Goal: Transaction & Acquisition: Purchase product/service

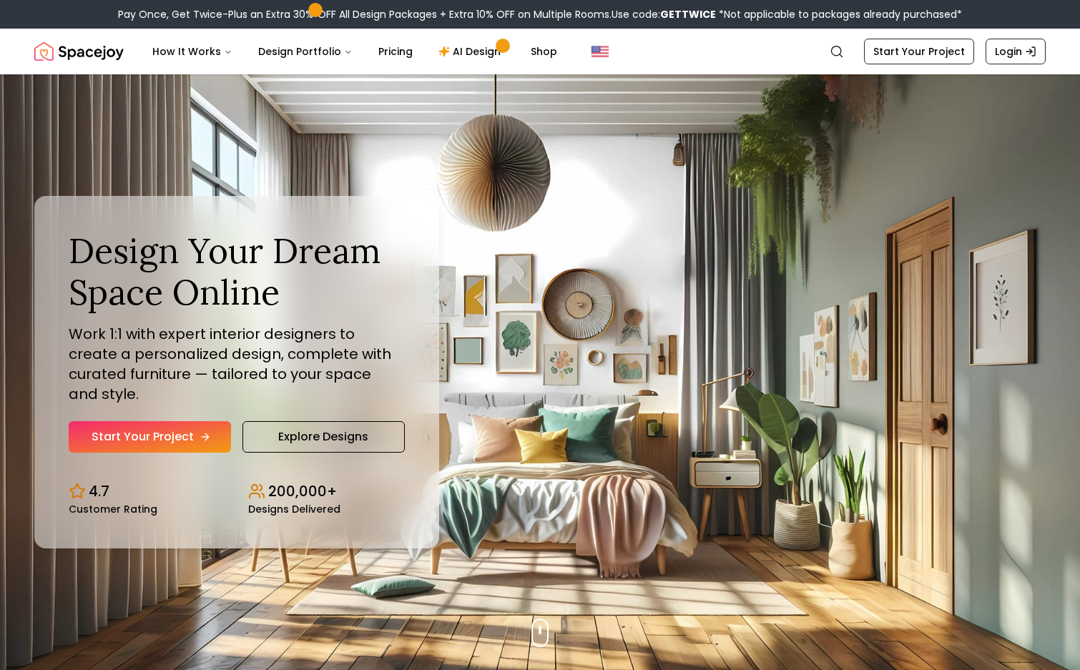
click at [185, 423] on link "Start Your Project" at bounding box center [150, 436] width 162 height 31
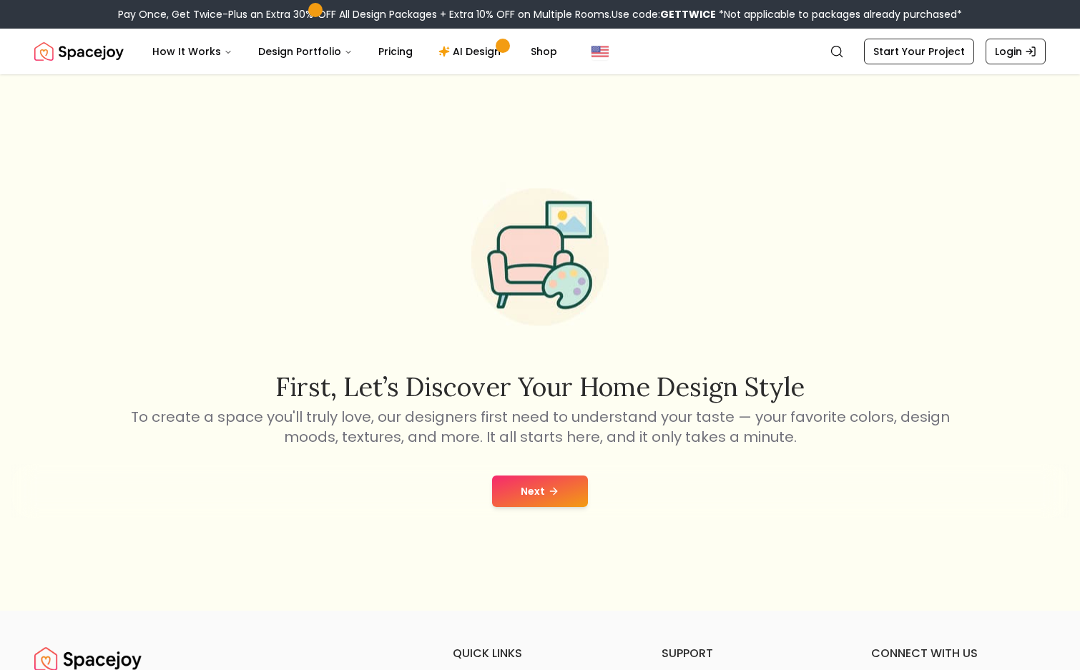
click at [559, 493] on button "Next" at bounding box center [540, 491] width 96 height 31
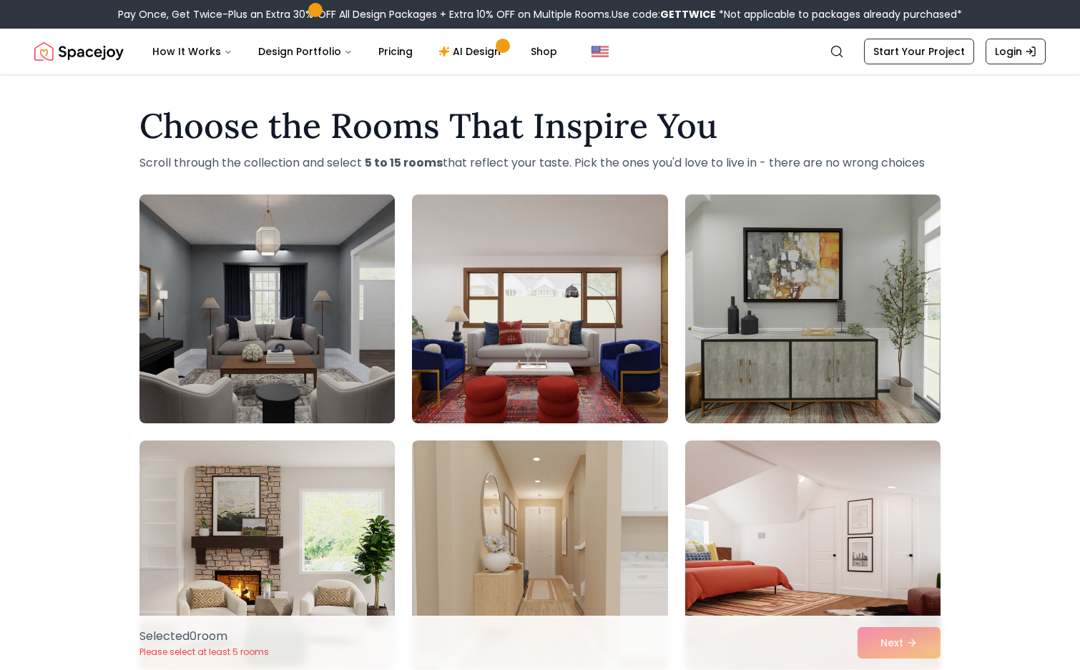
click at [311, 350] on img at bounding box center [267, 309] width 268 height 240
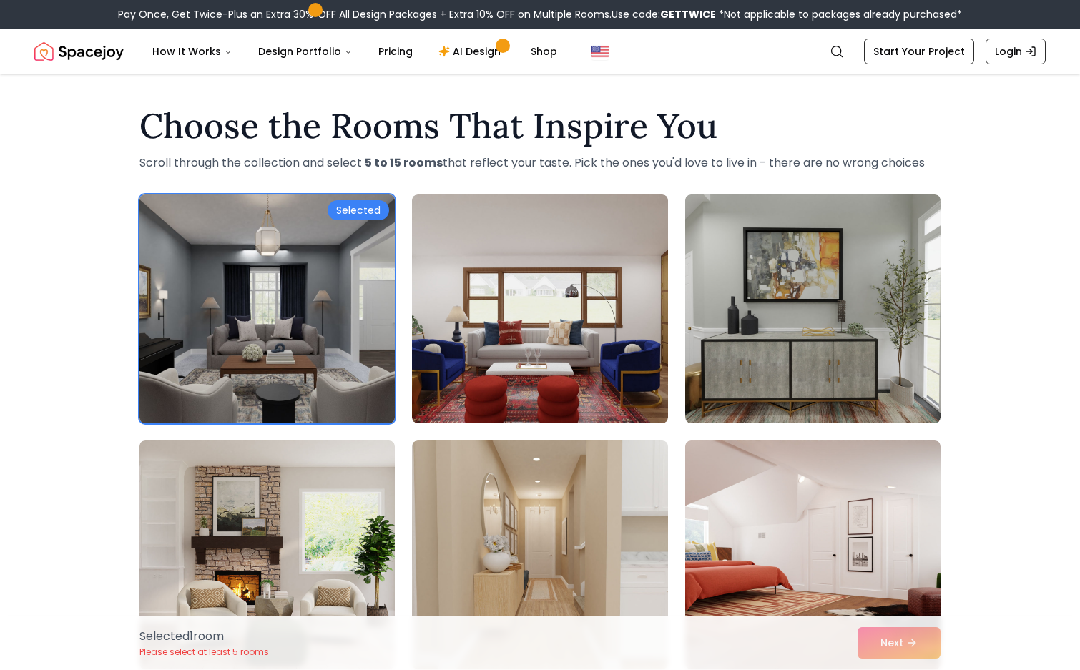
click at [367, 205] on div "Selected" at bounding box center [359, 210] width 62 height 20
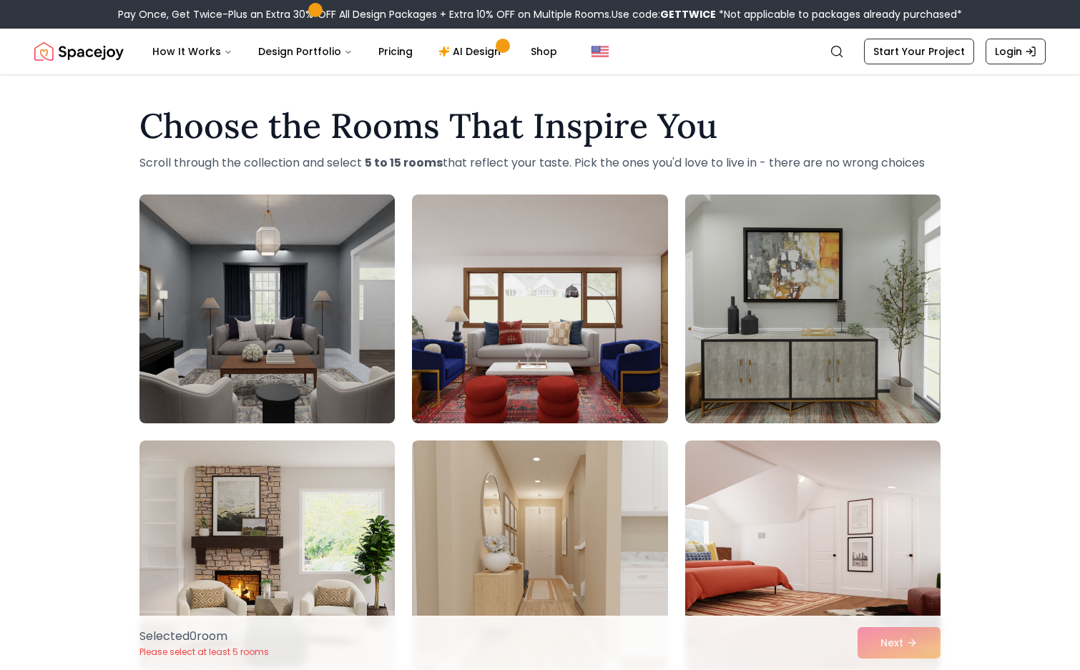
click at [345, 320] on img at bounding box center [267, 309] width 268 height 240
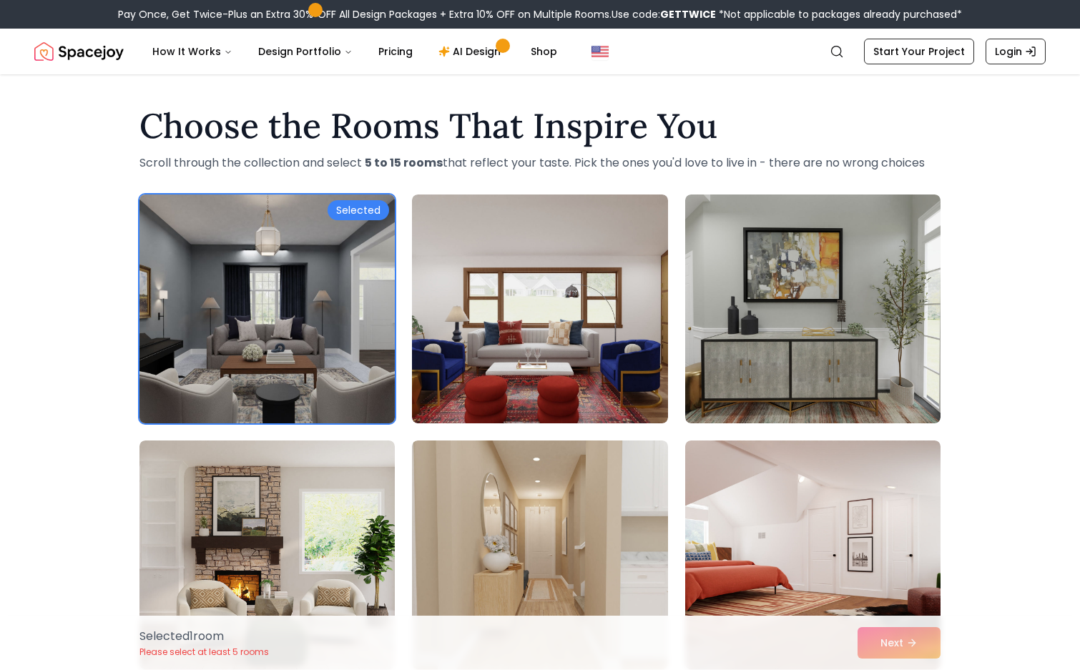
click at [345, 320] on img at bounding box center [267, 309] width 268 height 240
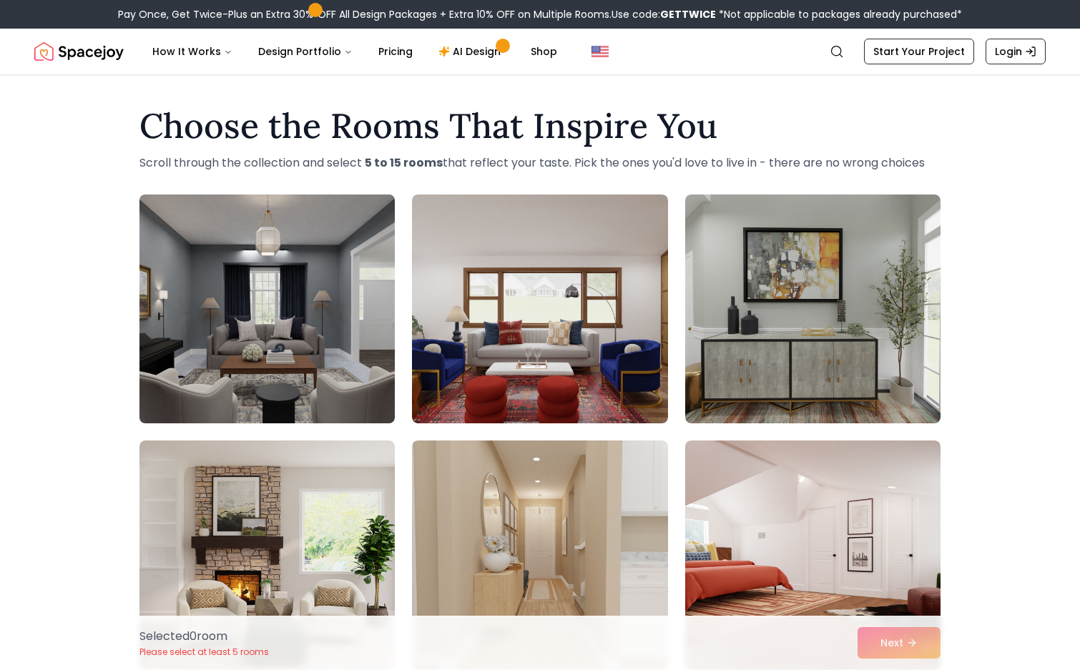
click at [345, 320] on img at bounding box center [267, 309] width 268 height 240
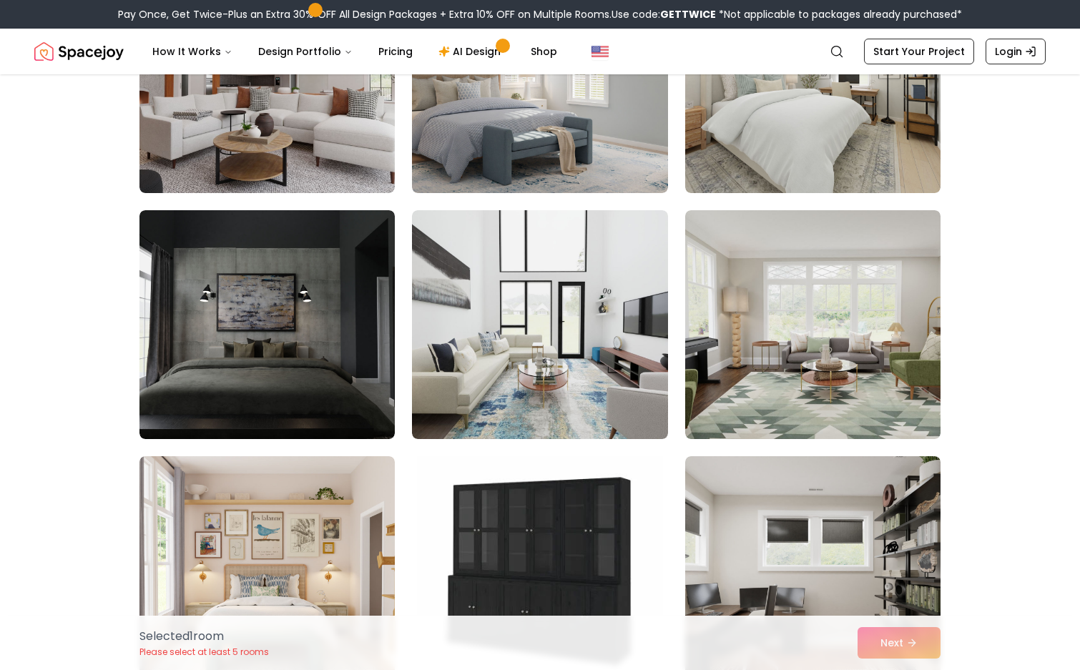
scroll to position [974, 0]
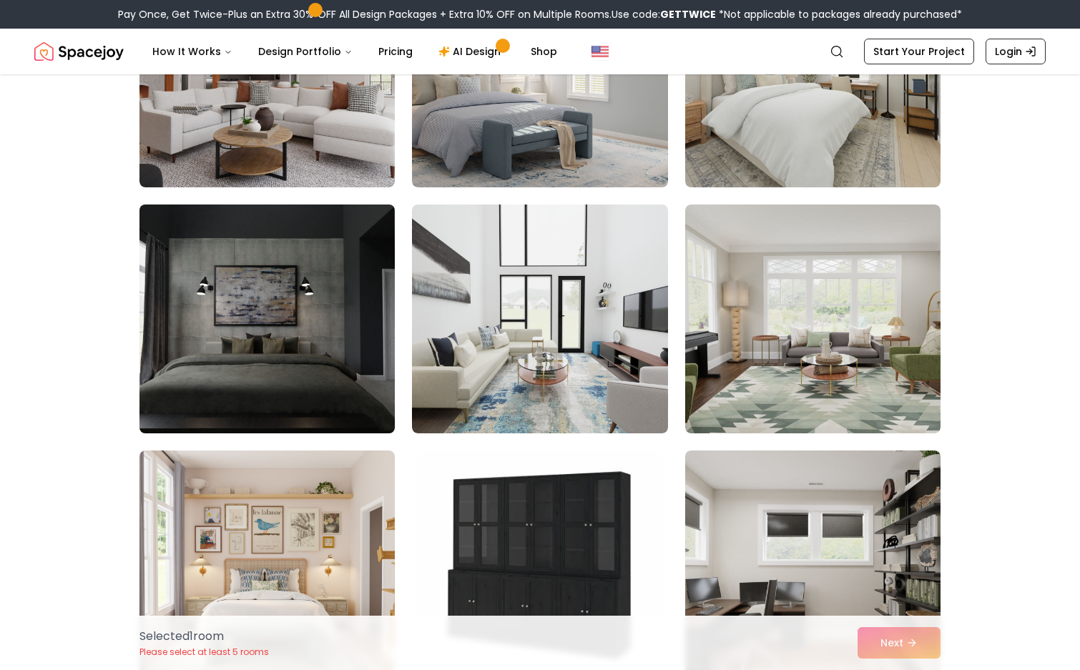
click at [294, 374] on img at bounding box center [267, 319] width 268 height 240
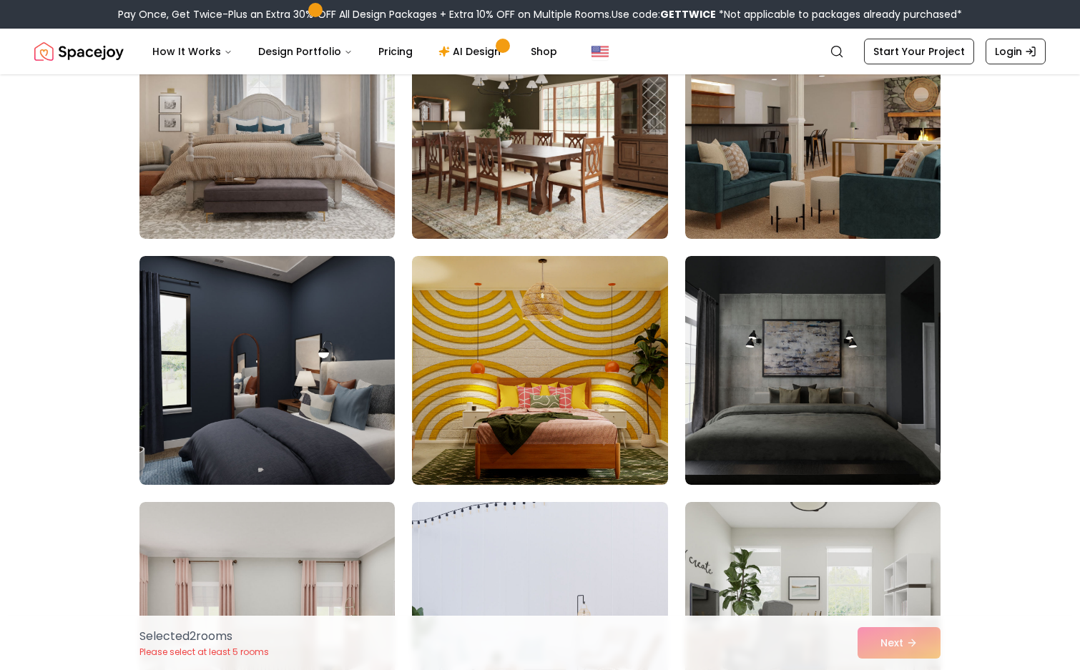
scroll to position [2154, 0]
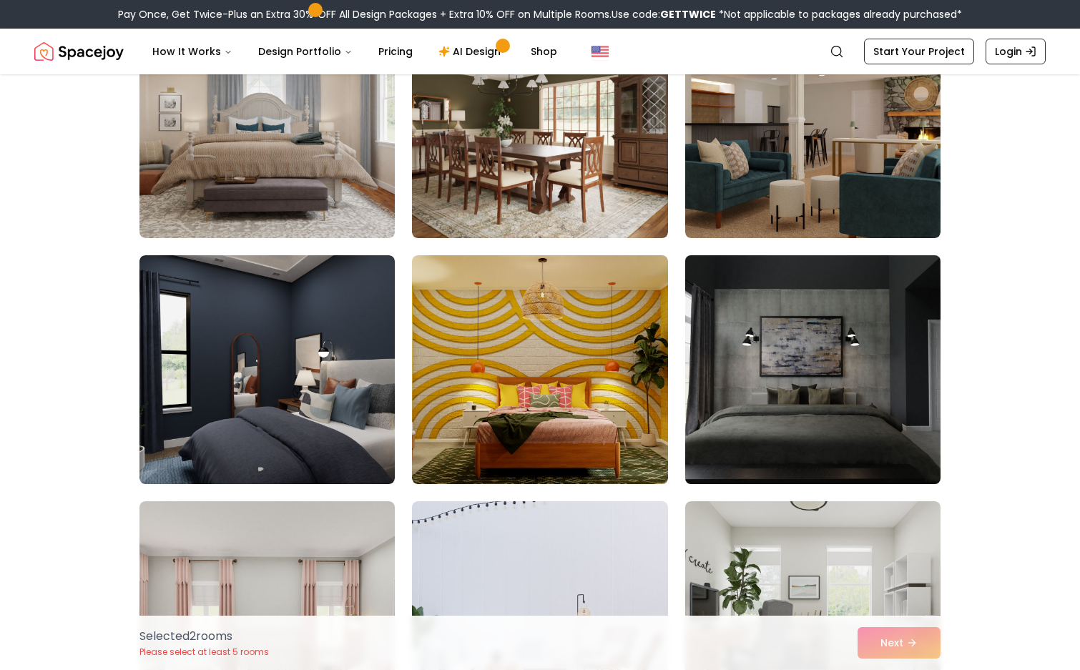
click at [831, 372] on img at bounding box center [813, 370] width 268 height 240
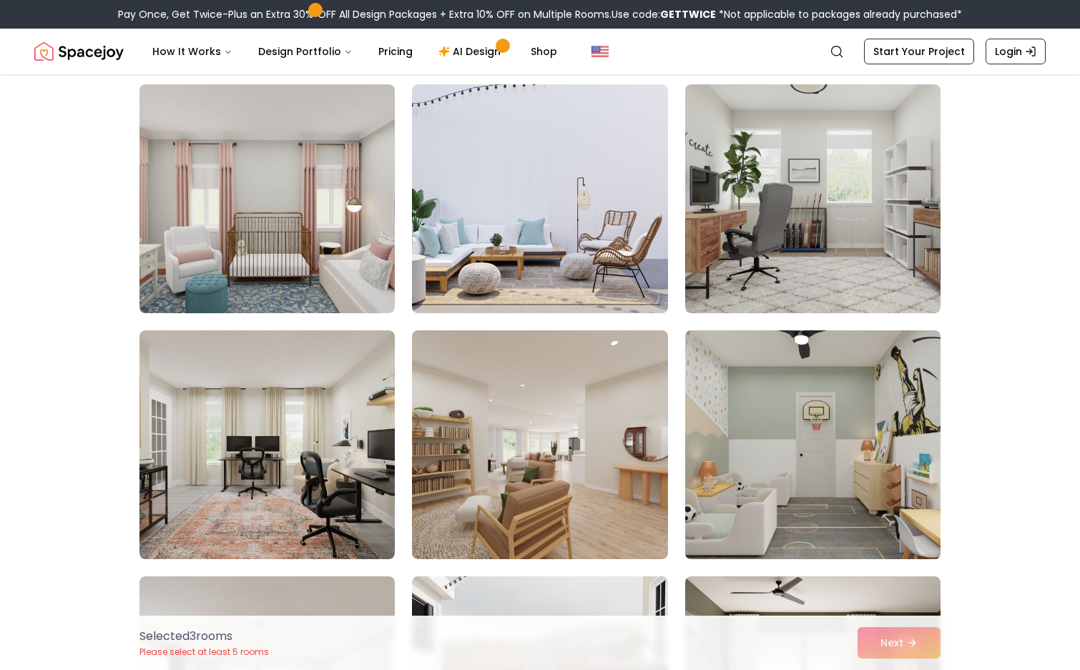
scroll to position [2538, 0]
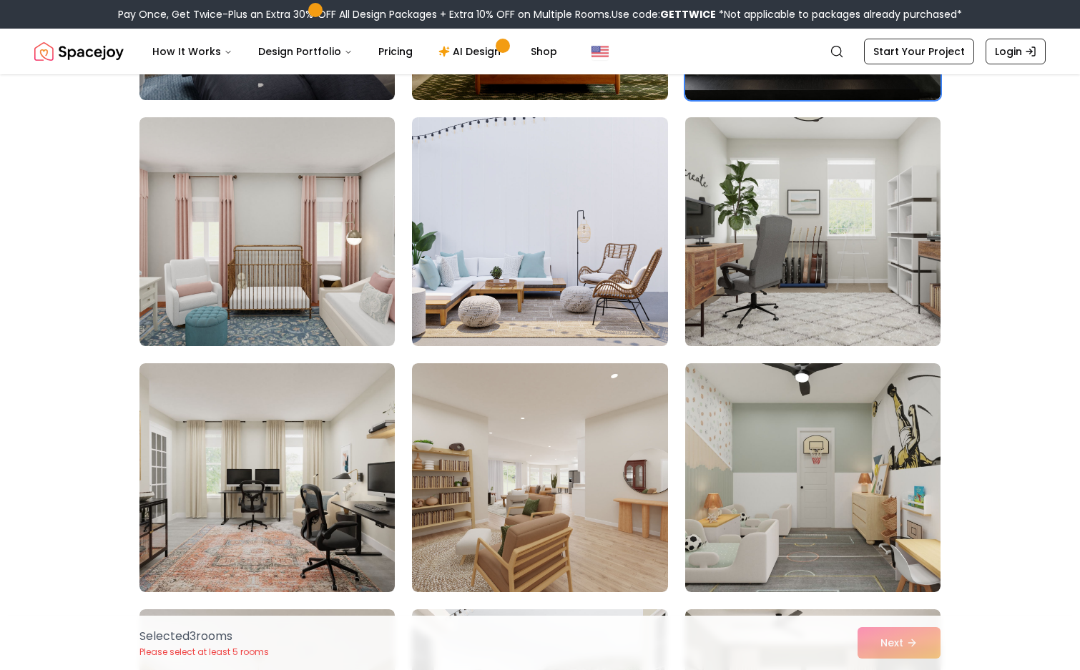
click at [839, 255] on img at bounding box center [813, 232] width 268 height 240
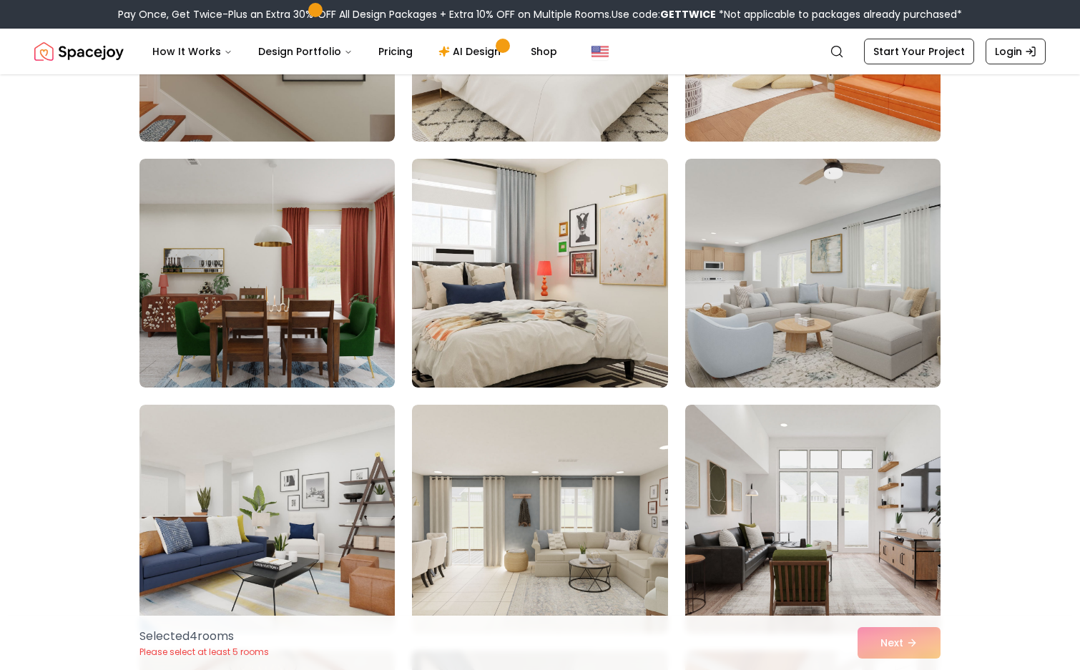
scroll to position [6429, 0]
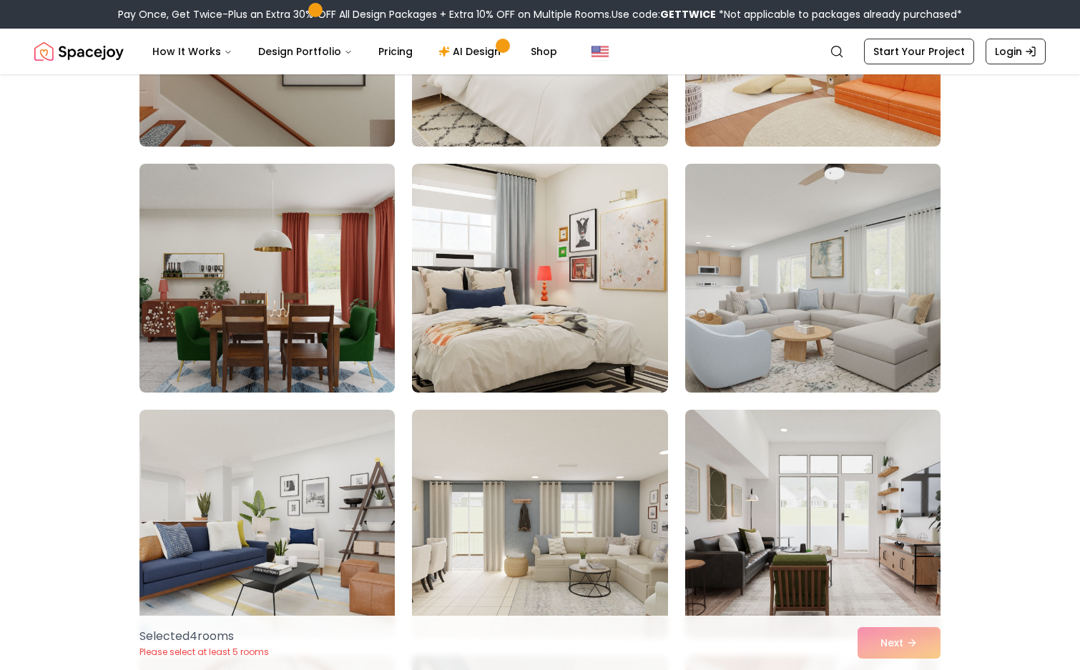
click at [768, 343] on img at bounding box center [813, 278] width 268 height 240
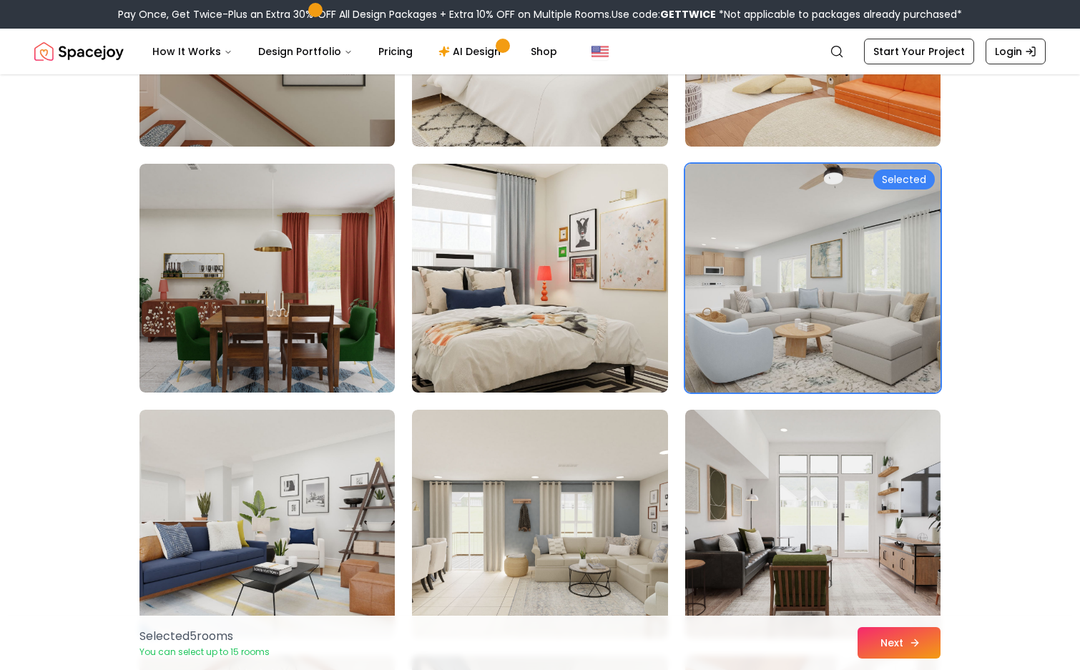
click at [885, 647] on button "Next" at bounding box center [899, 642] width 83 height 31
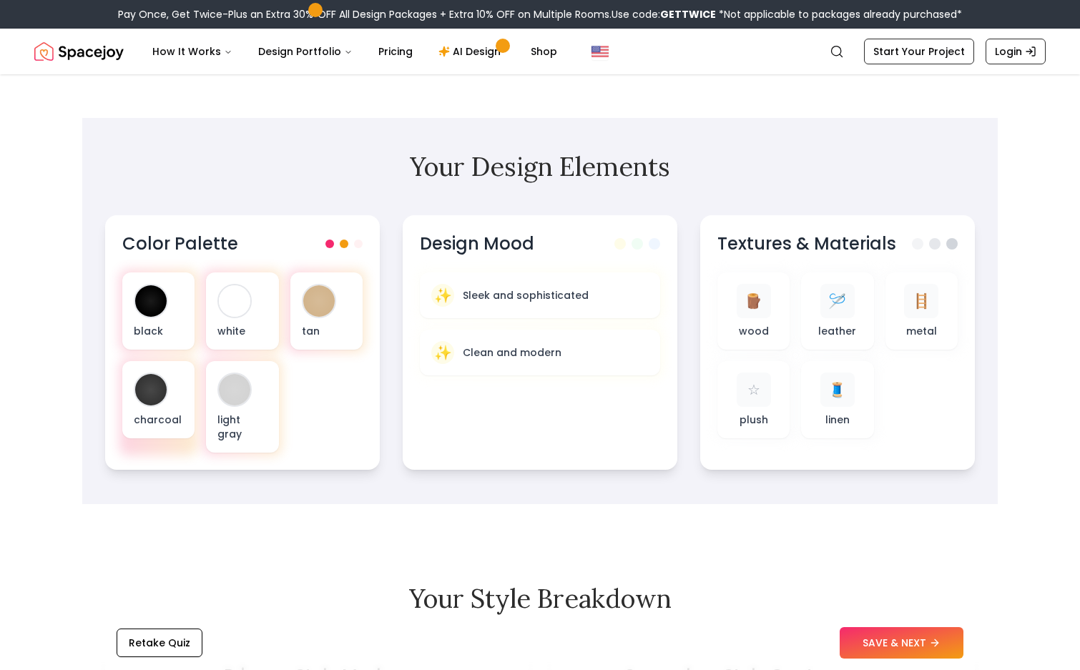
scroll to position [378, 0]
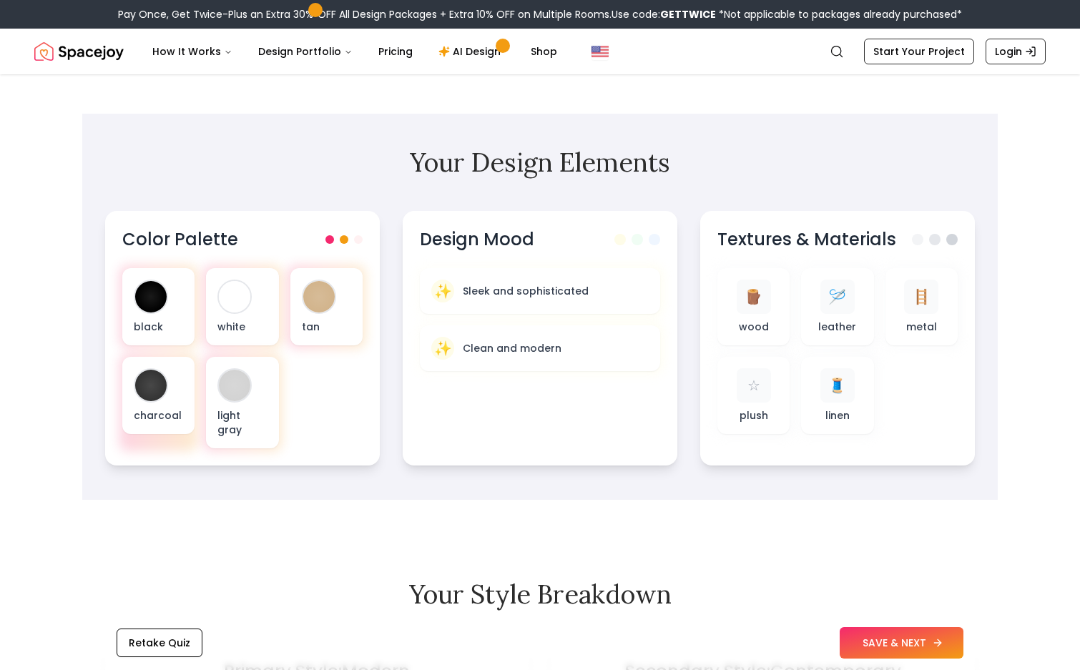
click at [861, 637] on button "SAVE & NEXT" at bounding box center [902, 642] width 124 height 31
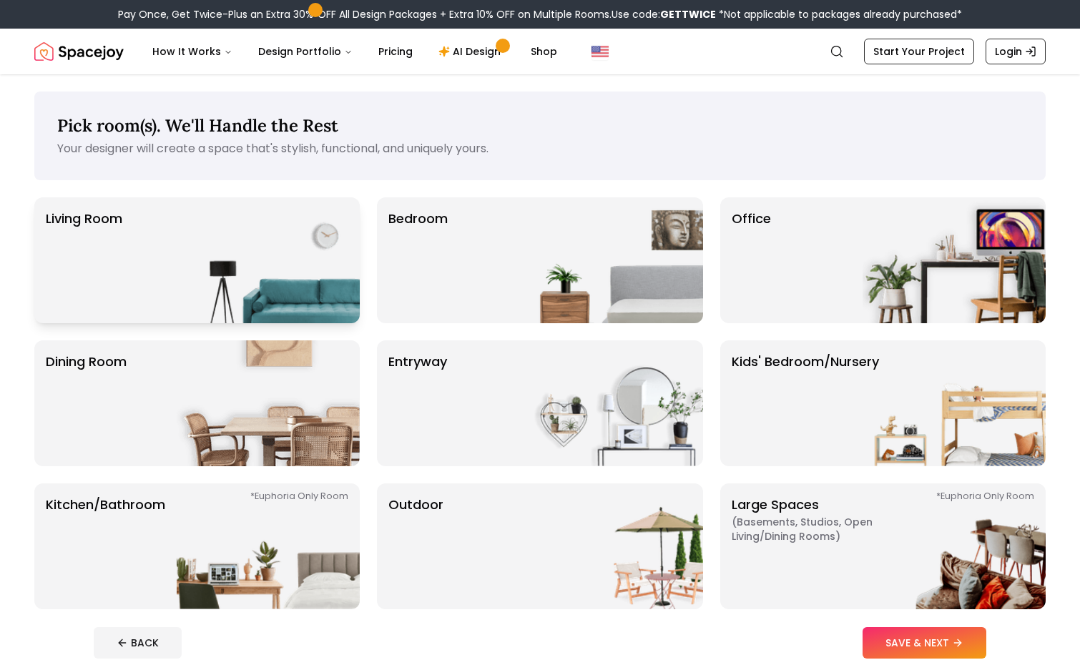
click at [310, 281] on img at bounding box center [268, 260] width 183 height 126
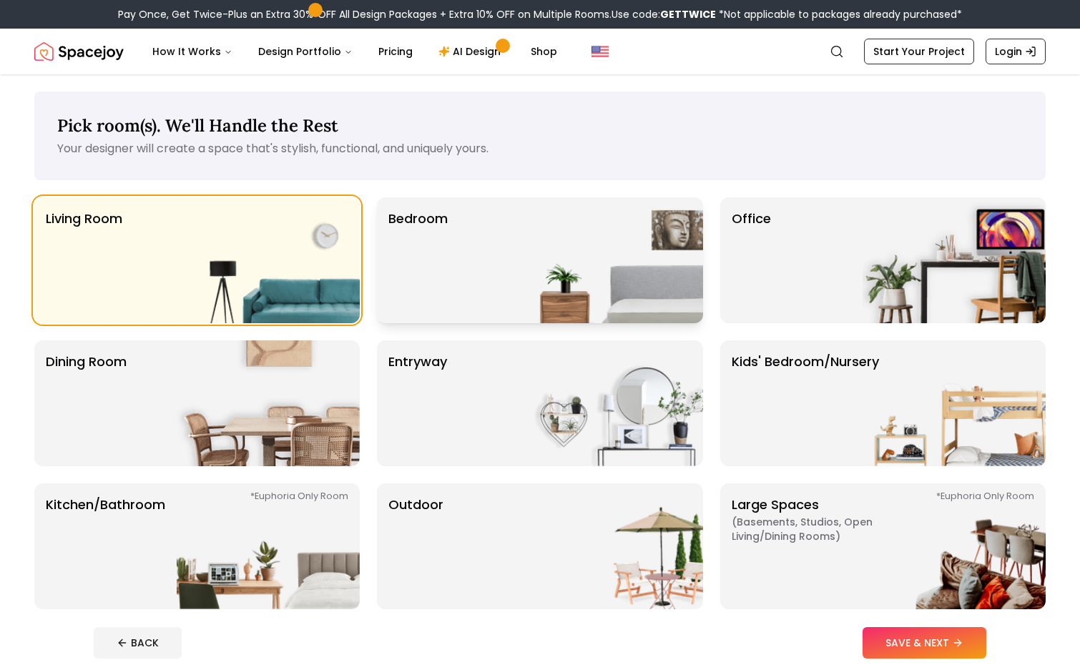
click at [487, 281] on div "Bedroom" at bounding box center [540, 260] width 326 height 126
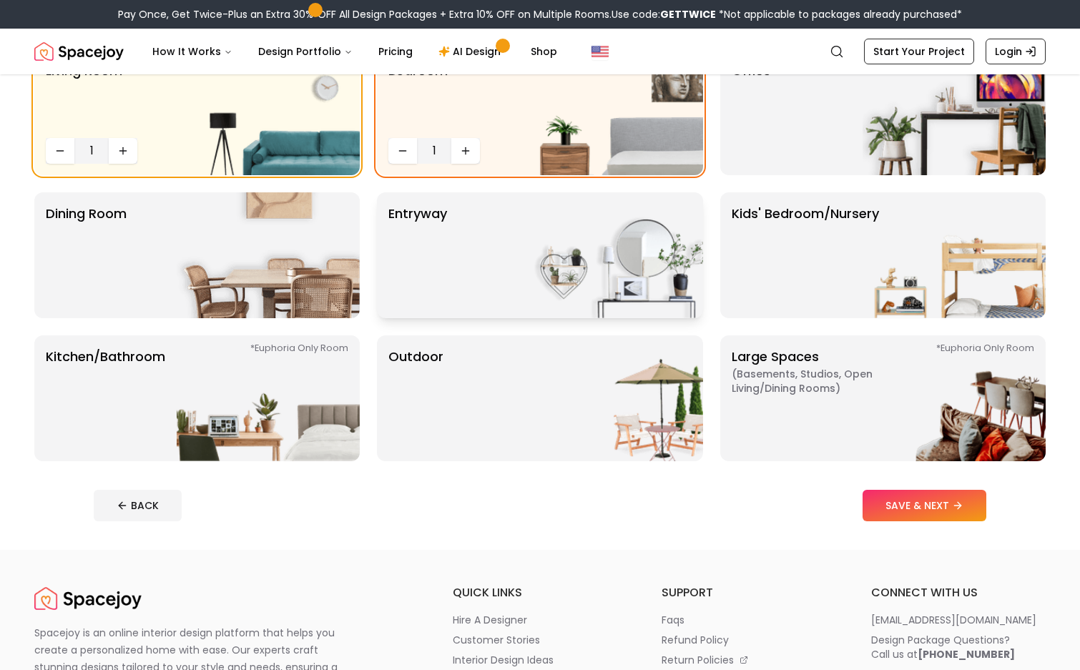
scroll to position [155, 0]
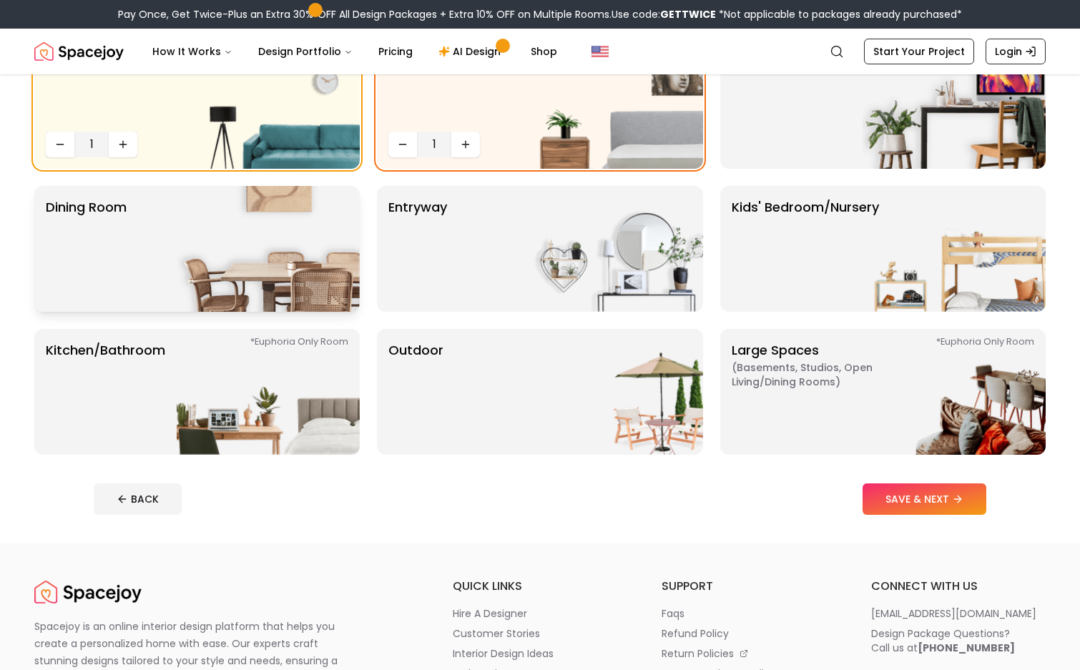
click at [254, 273] on img at bounding box center [268, 249] width 183 height 126
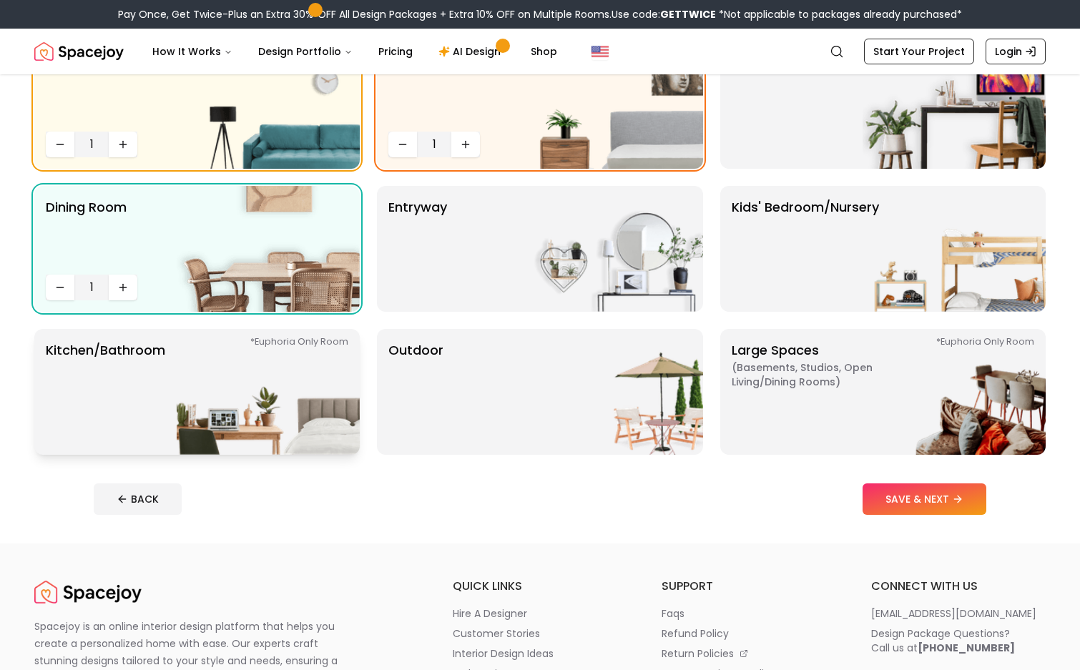
click at [265, 383] on img at bounding box center [268, 392] width 183 height 126
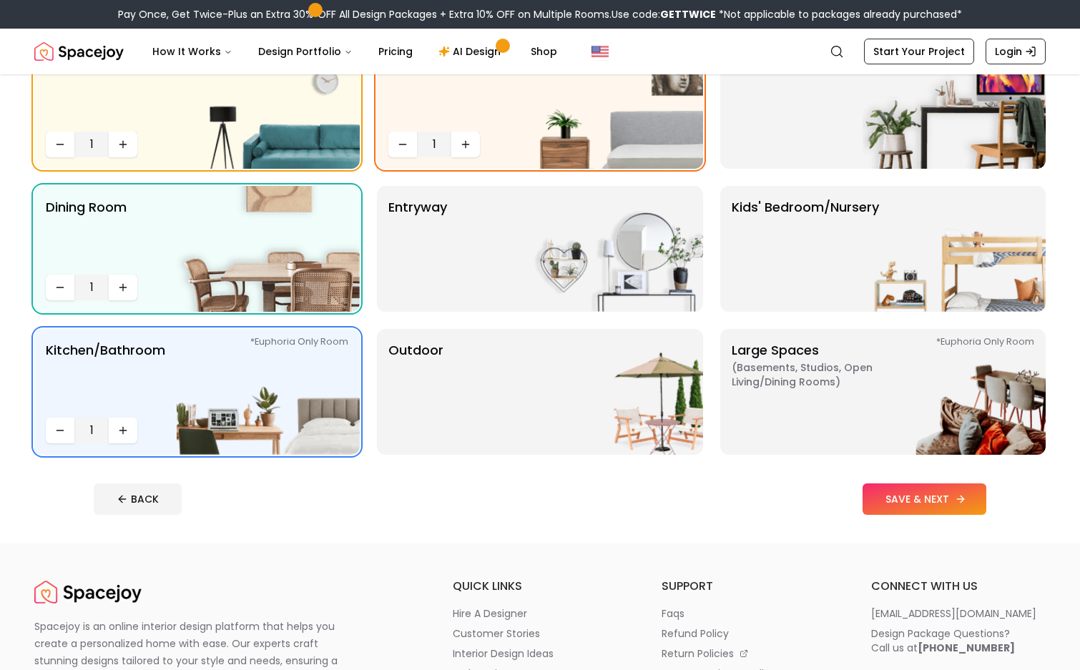
click at [897, 501] on button "SAVE & NEXT" at bounding box center [925, 499] width 124 height 31
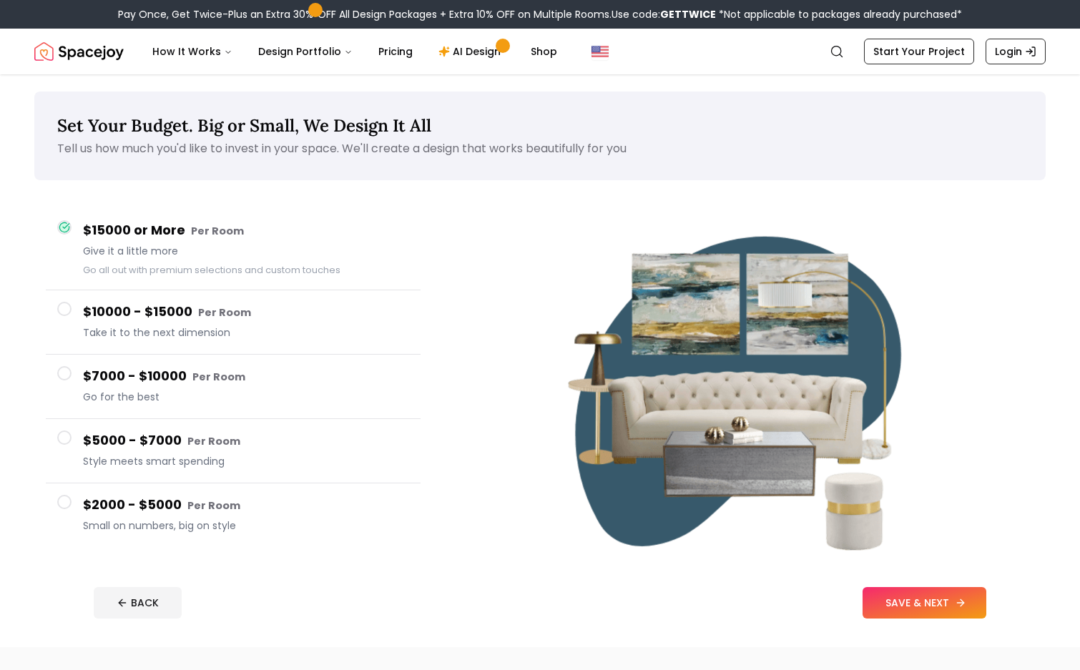
click at [914, 602] on button "SAVE & NEXT" at bounding box center [925, 602] width 124 height 31
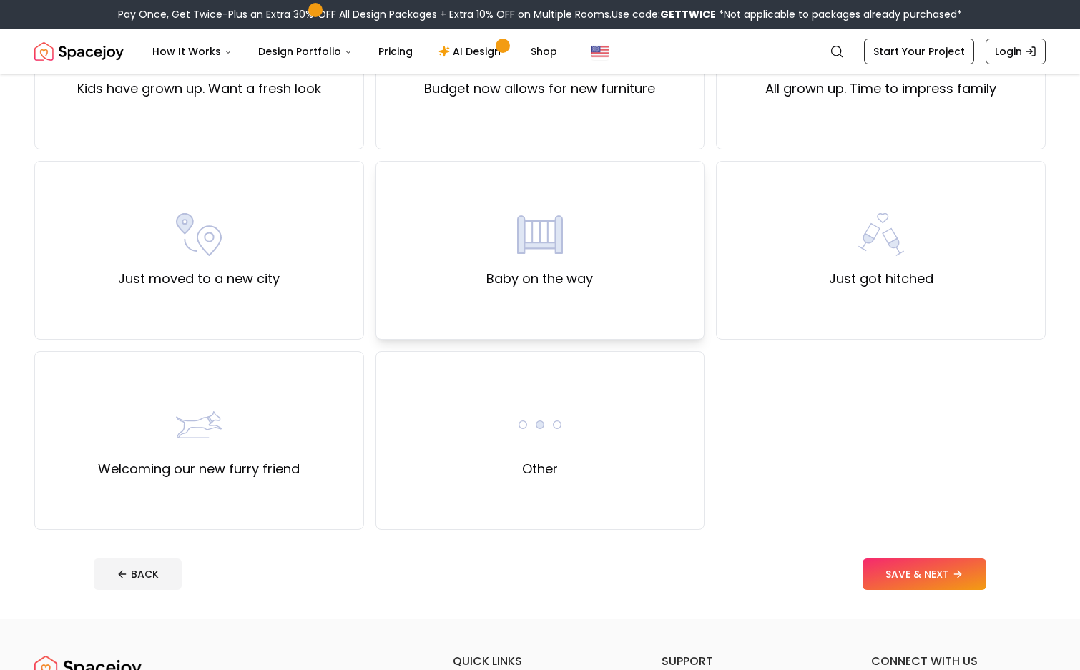
scroll to position [421, 0]
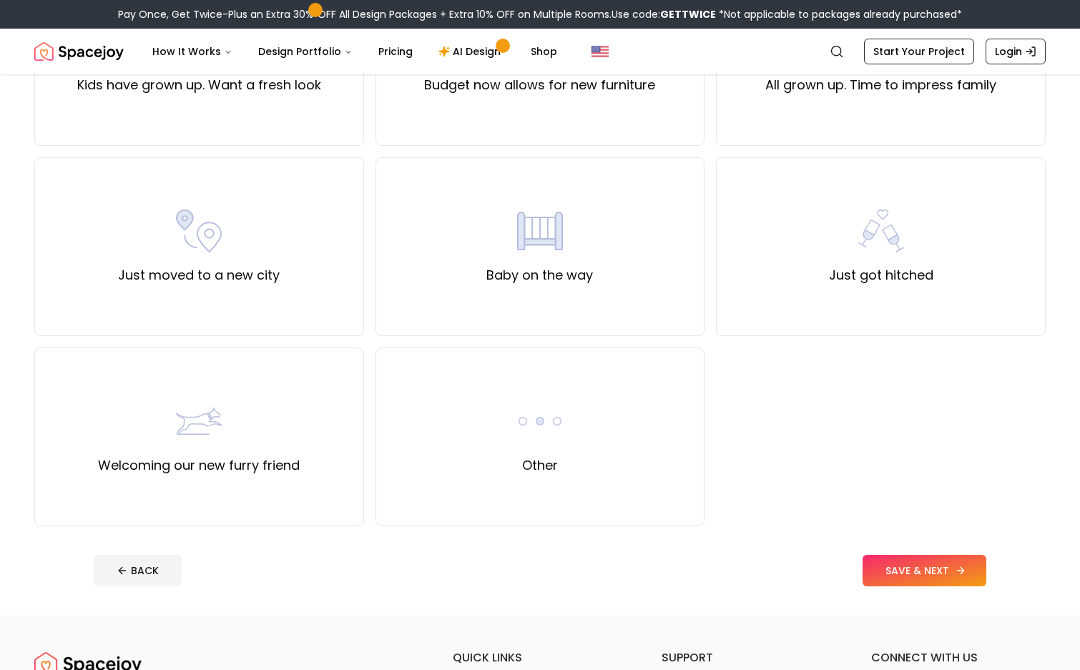
click at [875, 569] on button "SAVE & NEXT" at bounding box center [925, 570] width 124 height 31
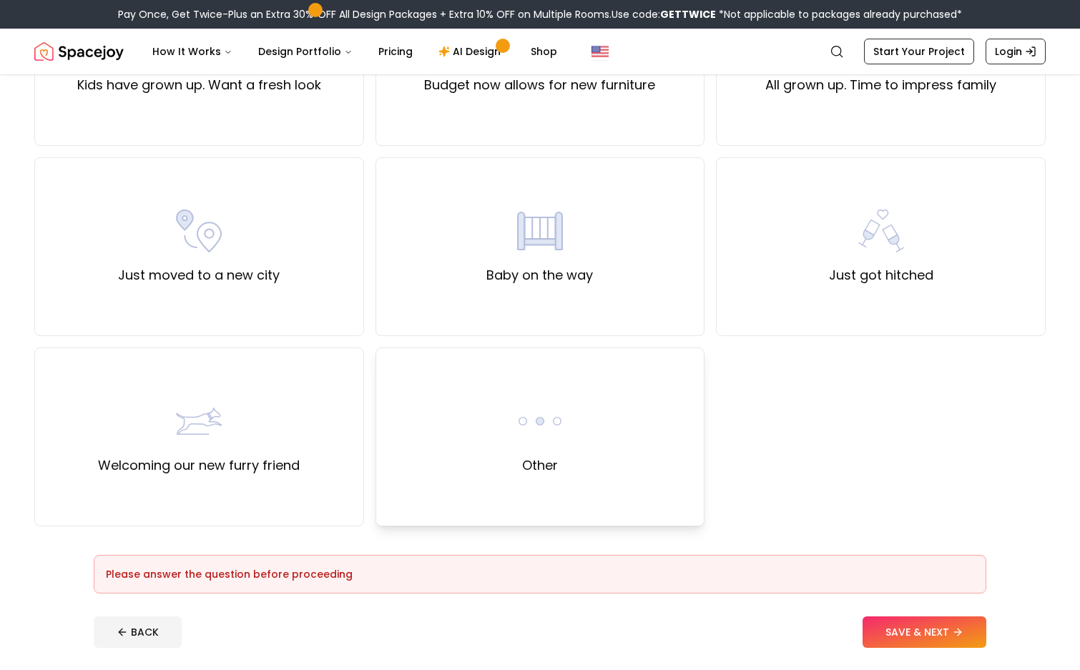
click at [594, 442] on div "Other" at bounding box center [541, 437] width 330 height 179
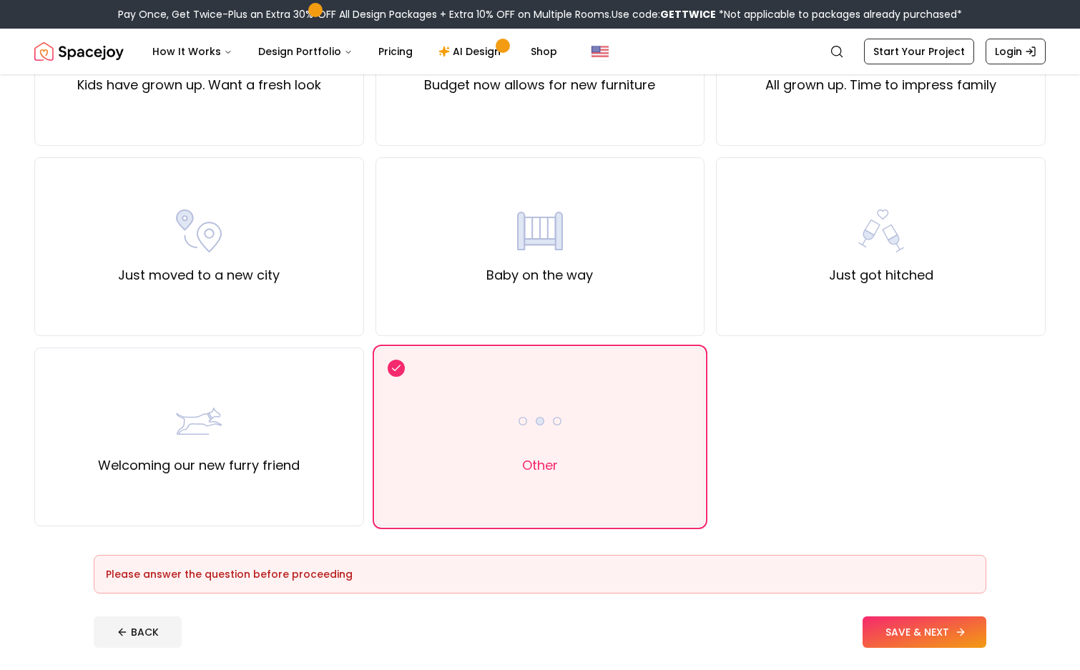
click at [974, 647] on button "SAVE & NEXT" at bounding box center [925, 632] width 124 height 31
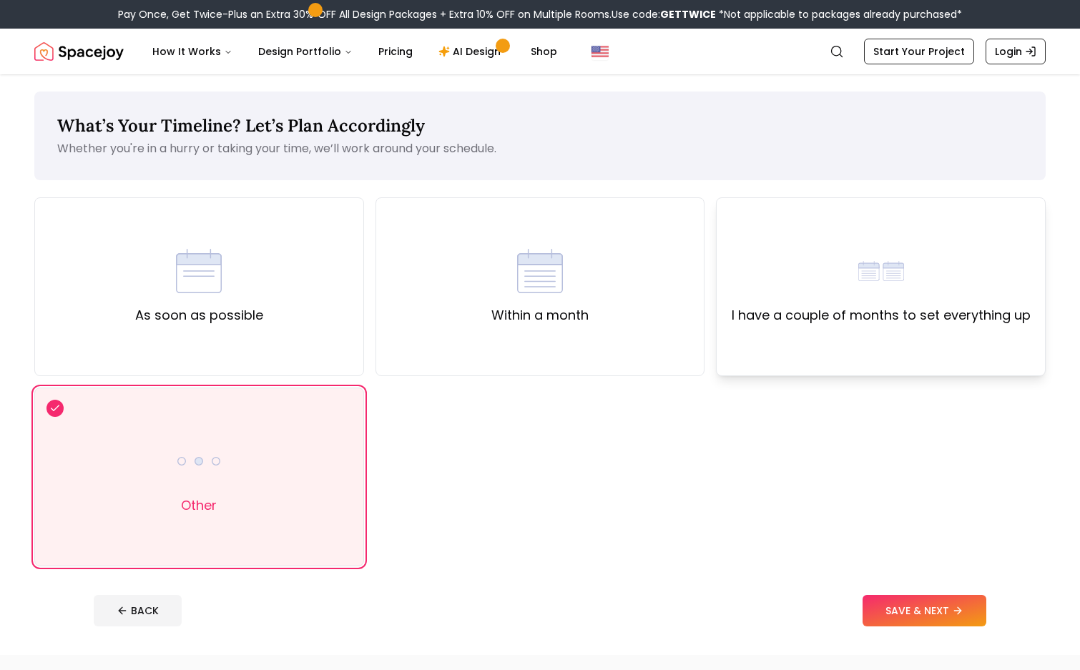
click at [775, 360] on div "I have a couple of months to set everything up" at bounding box center [881, 286] width 330 height 179
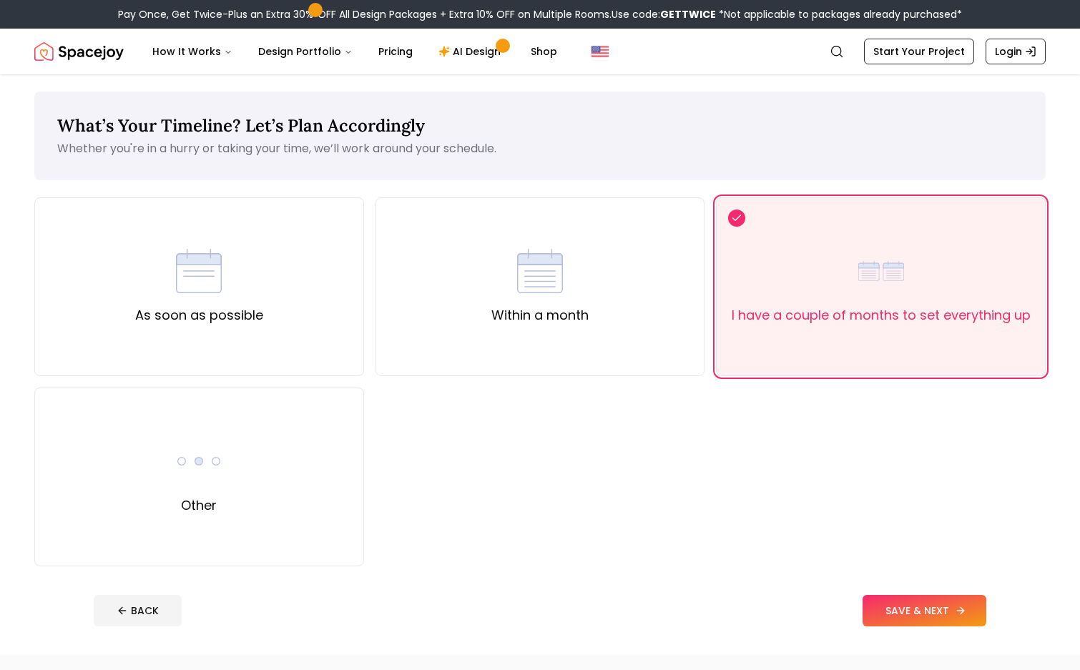
click at [954, 610] on button "SAVE & NEXT" at bounding box center [925, 610] width 124 height 31
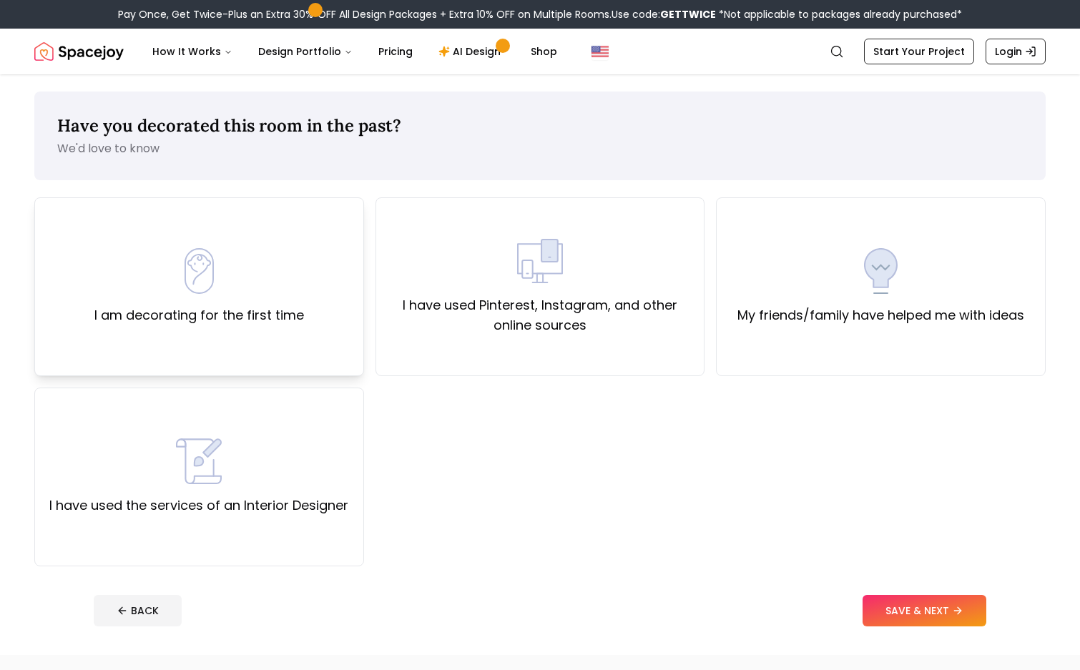
click at [297, 301] on div "I am decorating for the first time" at bounding box center [199, 286] width 210 height 77
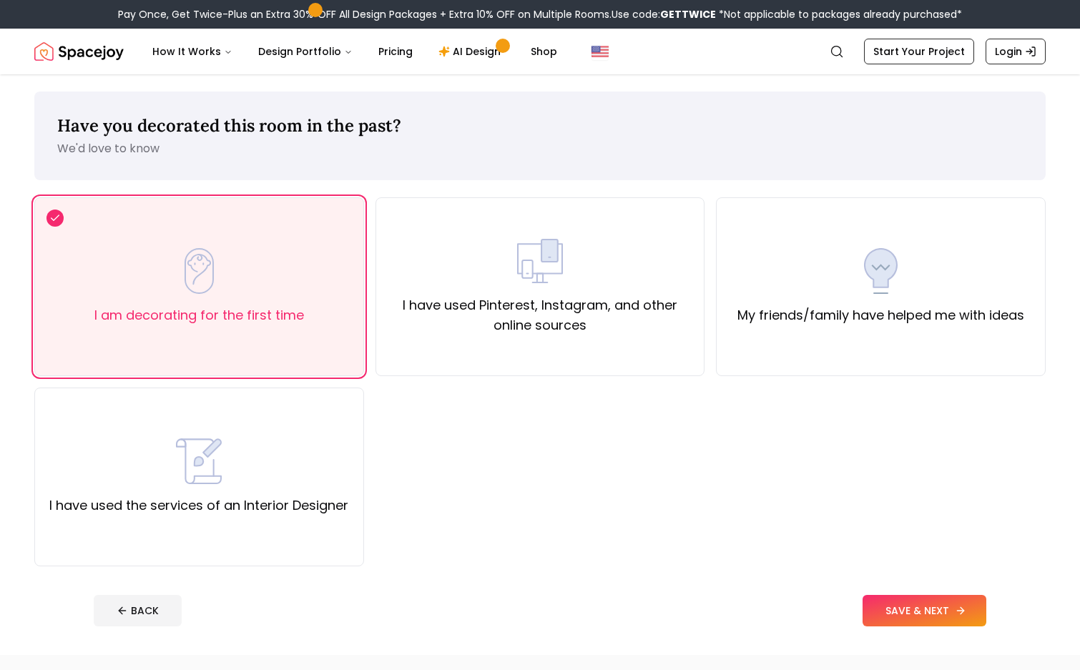
click at [932, 615] on button "SAVE & NEXT" at bounding box center [925, 610] width 124 height 31
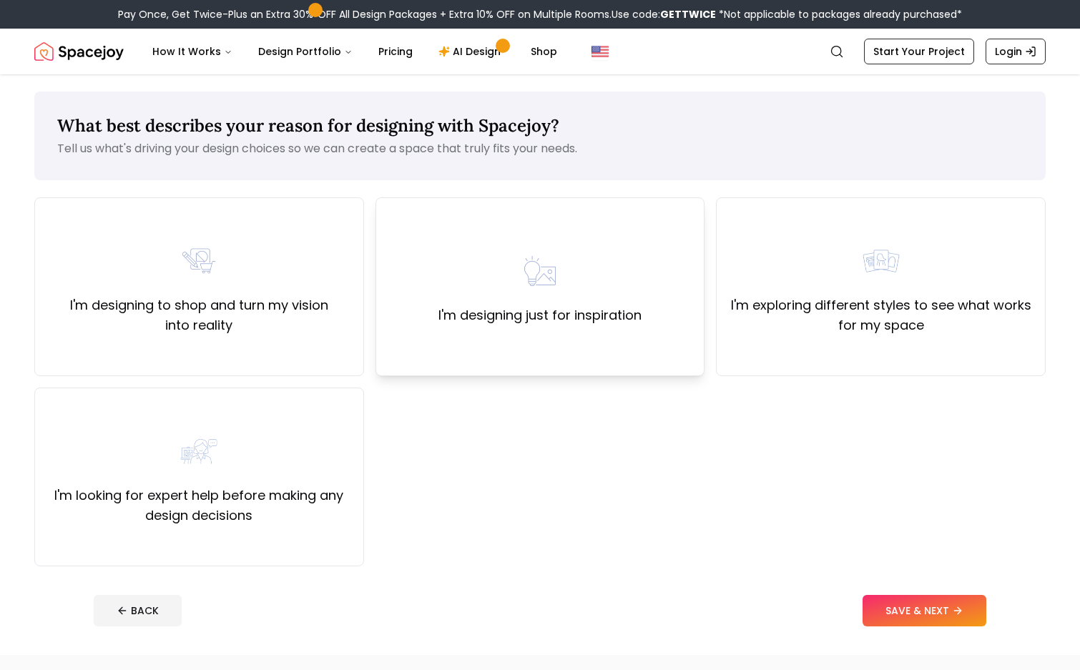
click at [610, 349] on div "I'm designing just for inspiration" at bounding box center [541, 286] width 330 height 179
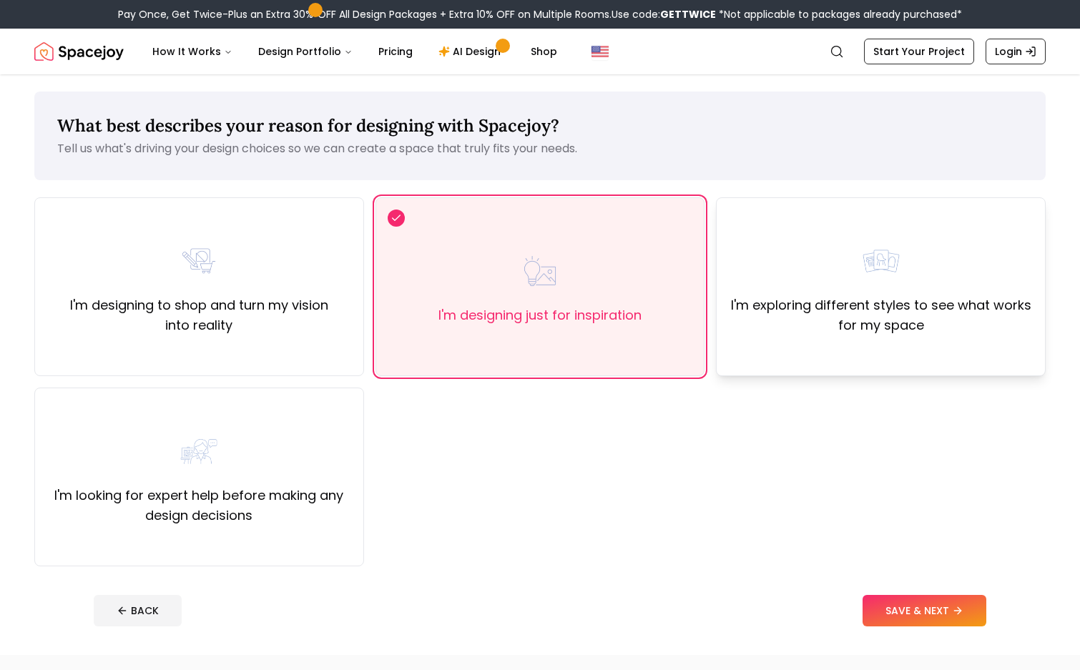
click at [880, 297] on label "I'm exploring different styles to see what works for my space" at bounding box center [880, 315] width 305 height 40
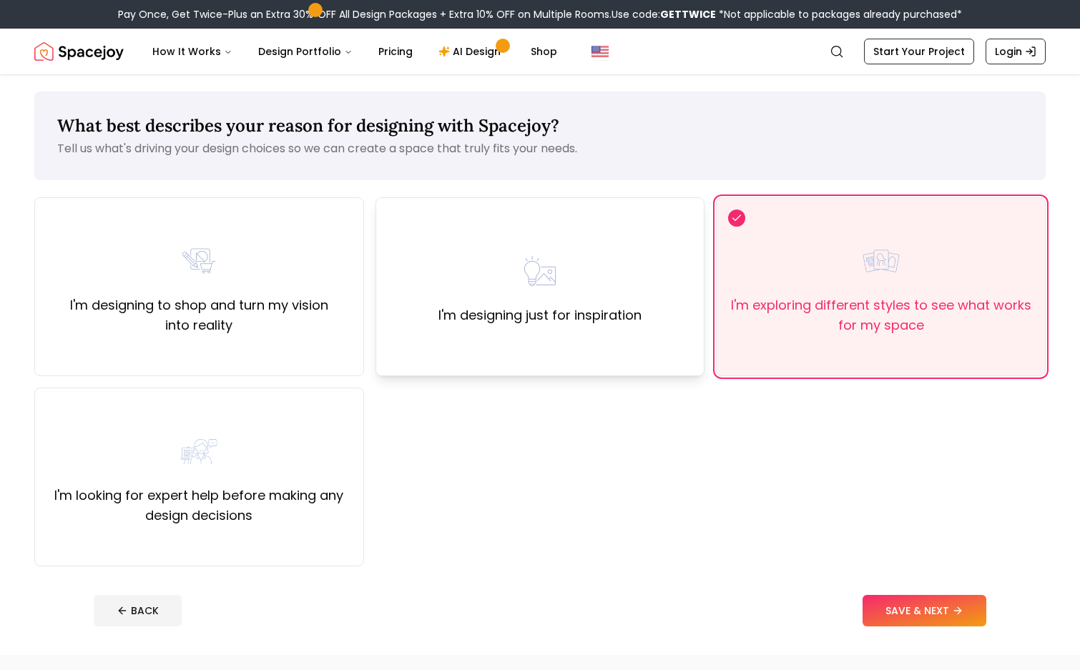
click at [573, 317] on label "I'm designing just for inspiration" at bounding box center [540, 315] width 203 height 20
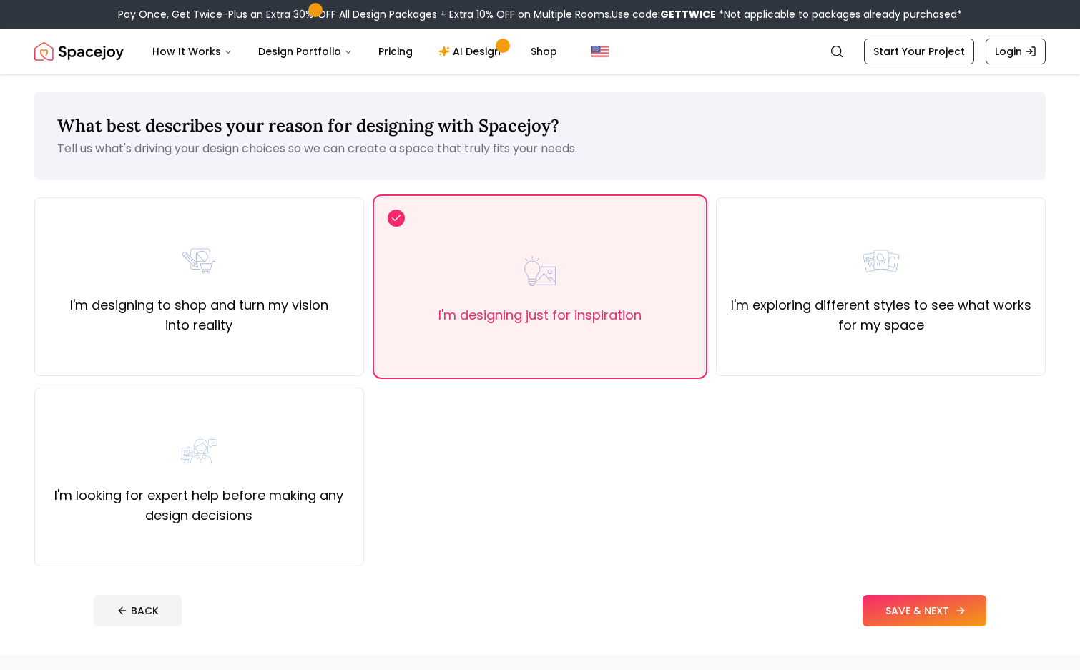
click at [878, 615] on button "SAVE & NEXT" at bounding box center [925, 610] width 124 height 31
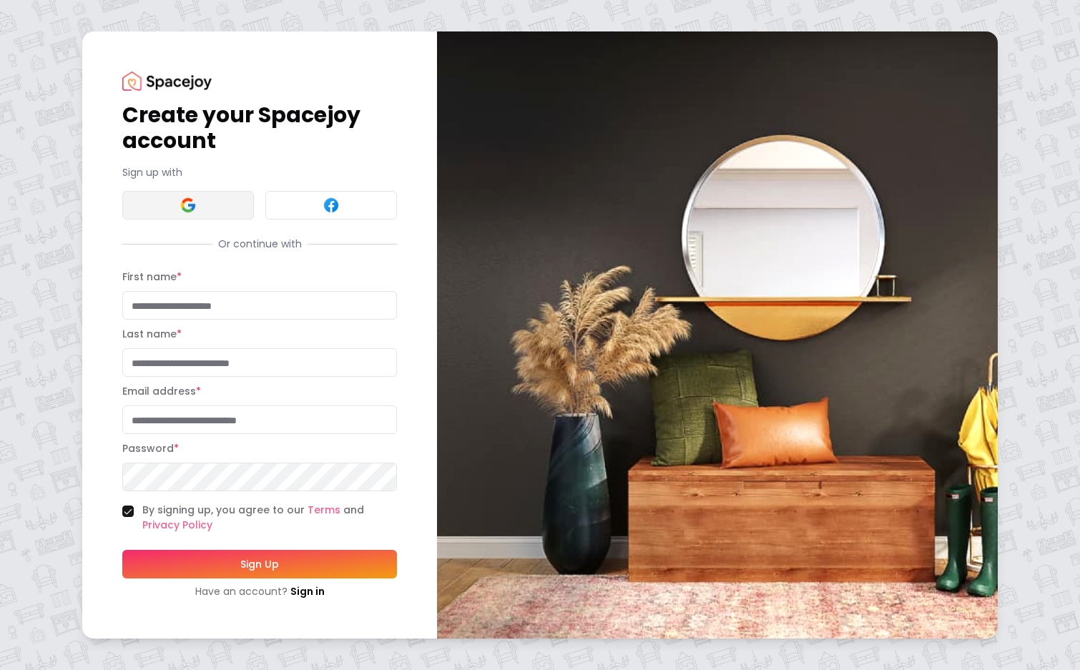
click at [182, 198] on img at bounding box center [188, 205] width 17 height 17
